Goal: Task Accomplishment & Management: Manage account settings

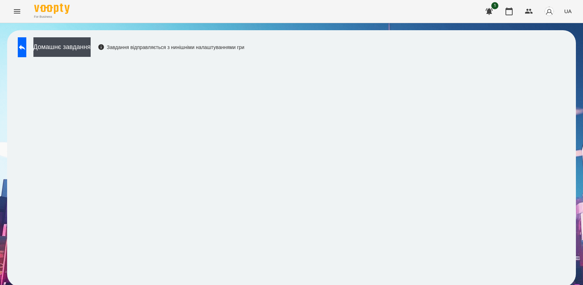
click at [20, 12] on icon "Menu" at bounding box center [17, 11] width 9 height 9
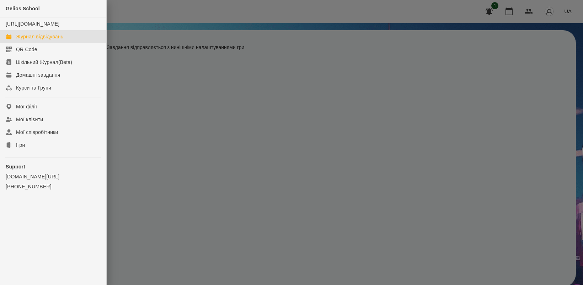
click at [34, 40] on div "Журнал відвідувань" at bounding box center [39, 36] width 47 height 7
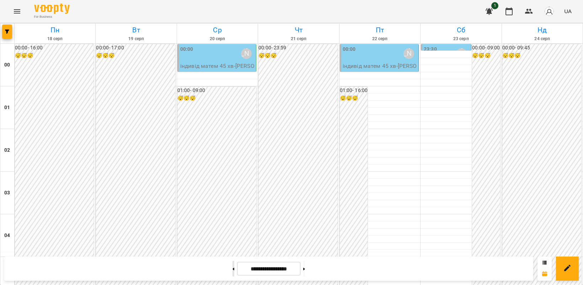
click at [232, 269] on button at bounding box center [233, 269] width 2 height 16
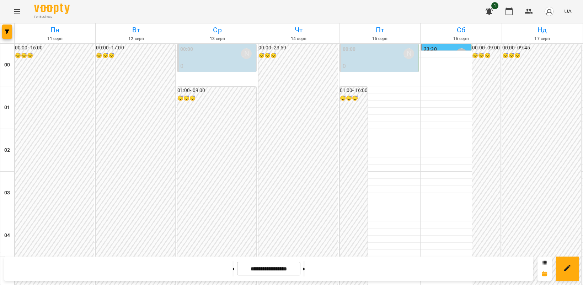
scroll to position [814, 0]
click at [305, 269] on button at bounding box center [304, 269] width 2 height 16
type input "**********"
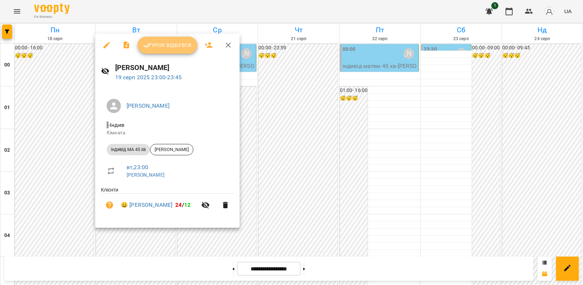
click at [165, 47] on span "Урок відбувся" at bounding box center [167, 45] width 48 height 9
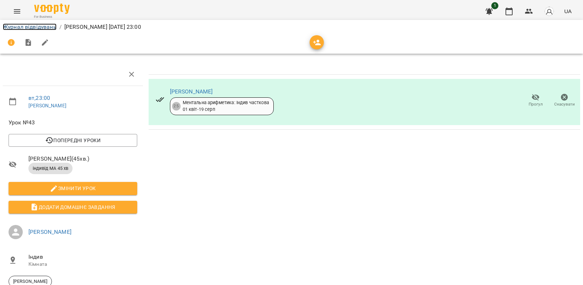
drag, startPoint x: 26, startPoint y: 25, endPoint x: 115, endPoint y: 47, distance: 92.3
click at [27, 25] on link "Журнал відвідувань" at bounding box center [30, 26] width 54 height 7
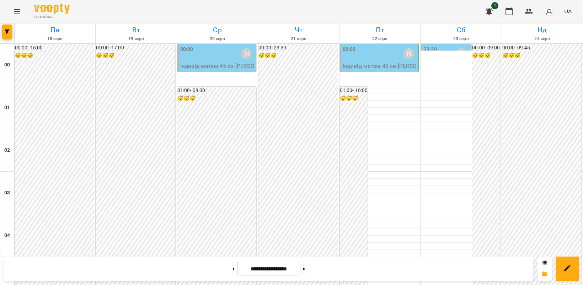
scroll to position [814, 0]
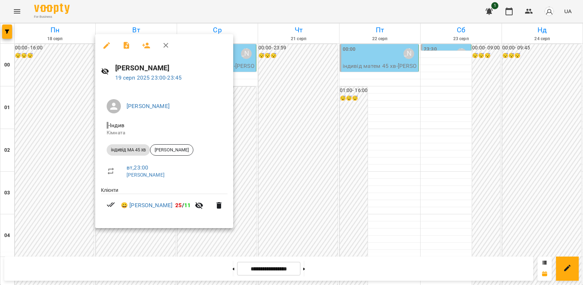
click at [270, 212] on div at bounding box center [291, 142] width 583 height 285
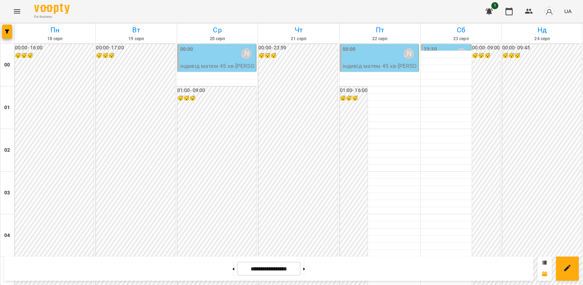
scroll to position [0, 0]
click at [210, 50] on div "00:00 [PERSON_NAME]" at bounding box center [217, 53] width 74 height 16
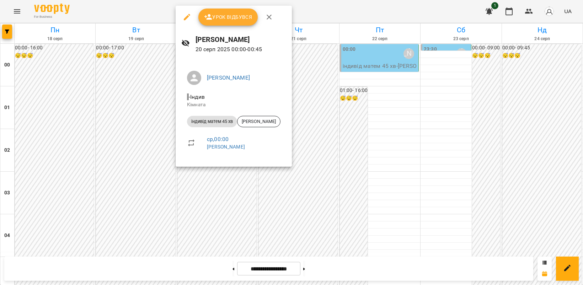
click at [184, 17] on icon "button" at bounding box center [187, 17] width 9 height 9
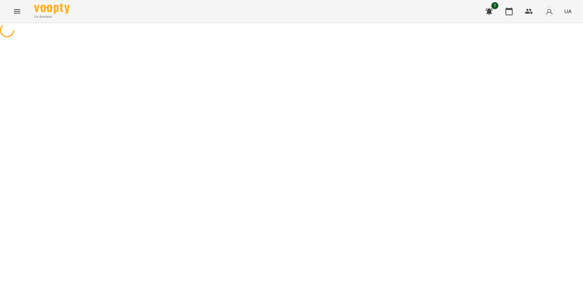
select select "**********"
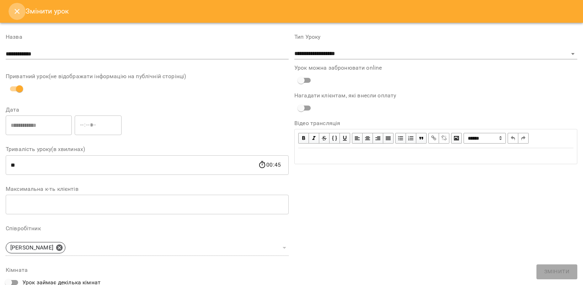
click at [18, 10] on icon "Close" at bounding box center [17, 11] width 5 height 5
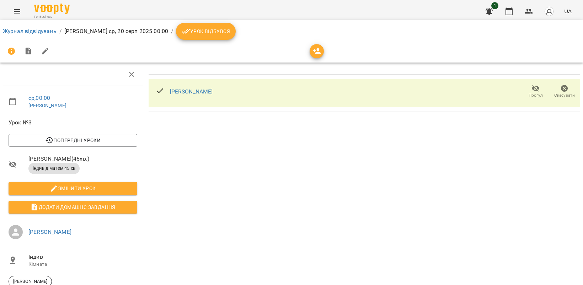
click at [554, 95] on span "Скасувати" at bounding box center [564, 95] width 21 height 6
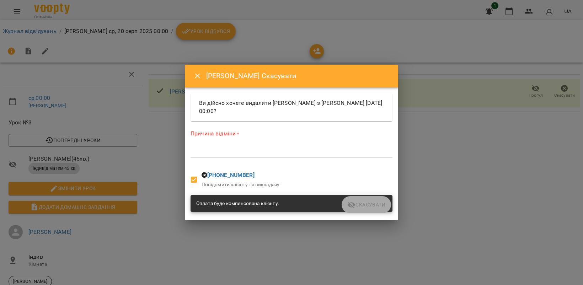
click at [254, 151] on textarea at bounding box center [291, 151] width 202 height 7
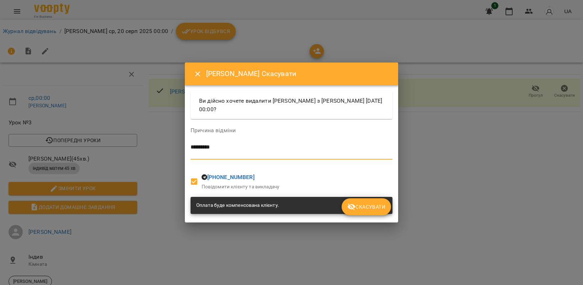
type textarea "********"
click at [371, 204] on span "Скасувати" at bounding box center [366, 207] width 38 height 9
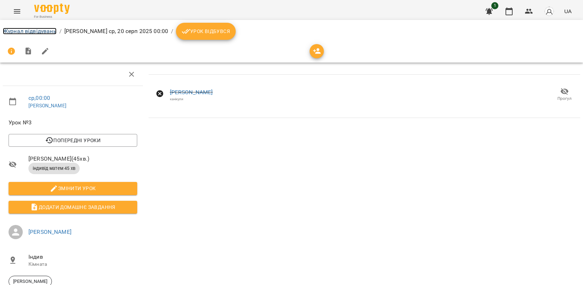
click at [27, 29] on link "Журнал відвідувань" at bounding box center [30, 31] width 54 height 7
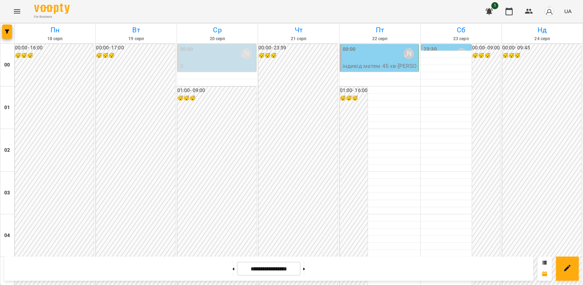
scroll to position [814, 0]
